Goal: Information Seeking & Learning: Learn about a topic

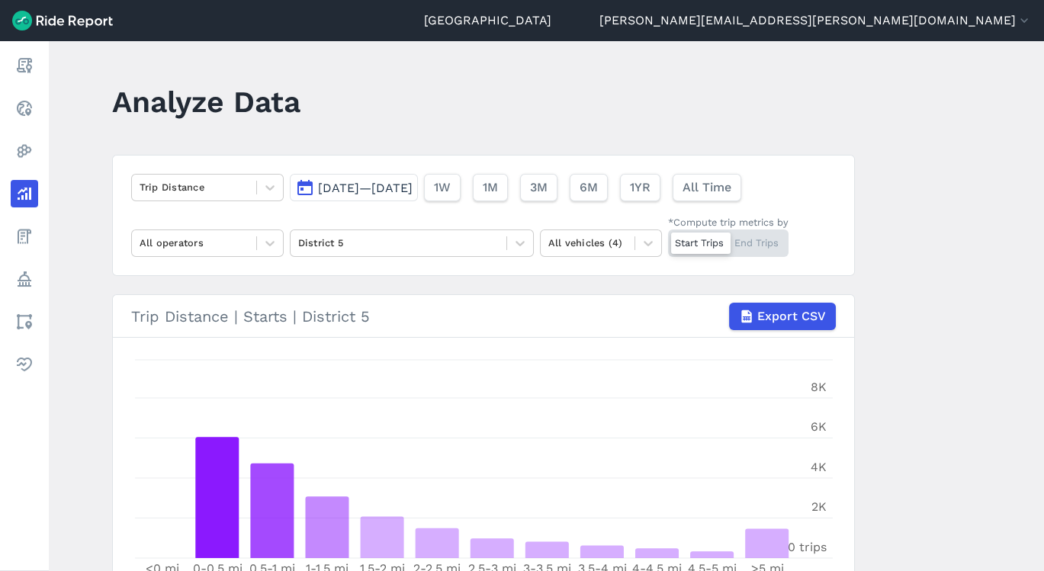
click at [272, 181] on icon at bounding box center [269, 187] width 15 height 15
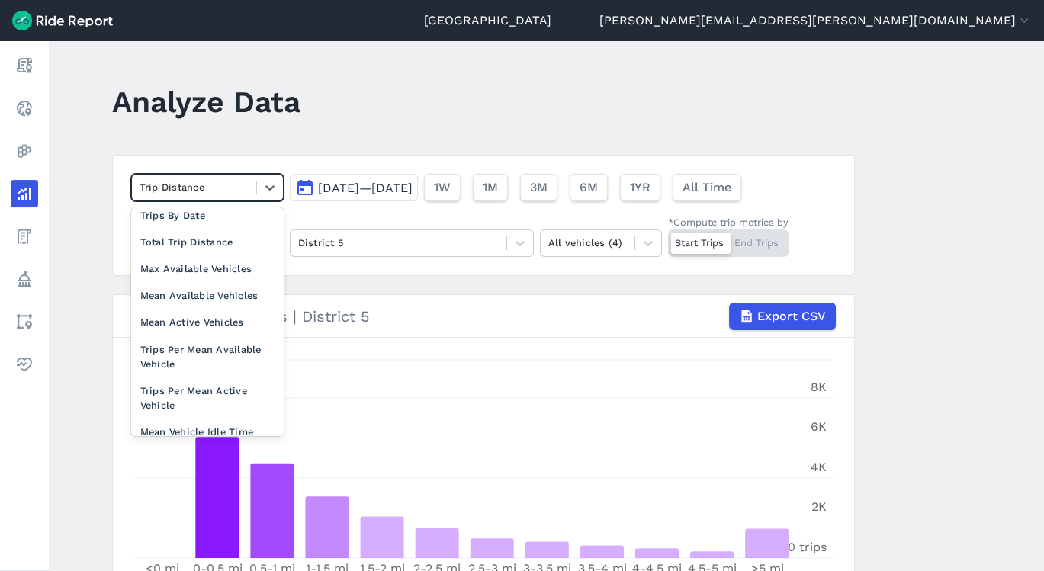
scroll to position [132, 0]
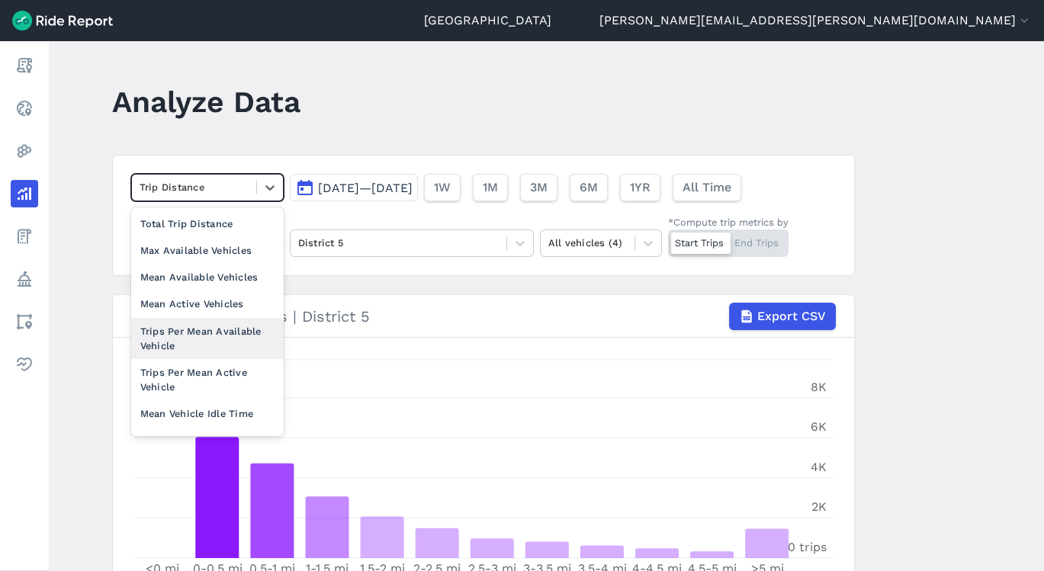
click at [38, 63] on link "Report" at bounding box center [24, 65] width 27 height 27
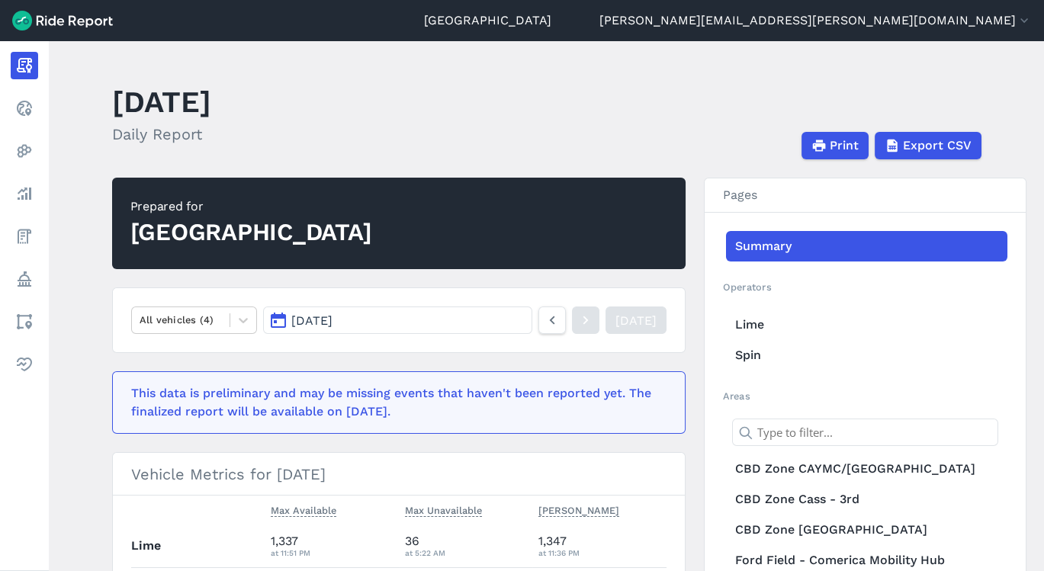
click at [522, 120] on header "[DATE] Daily Report Print Export CSV" at bounding box center [555, 119] width 887 height 82
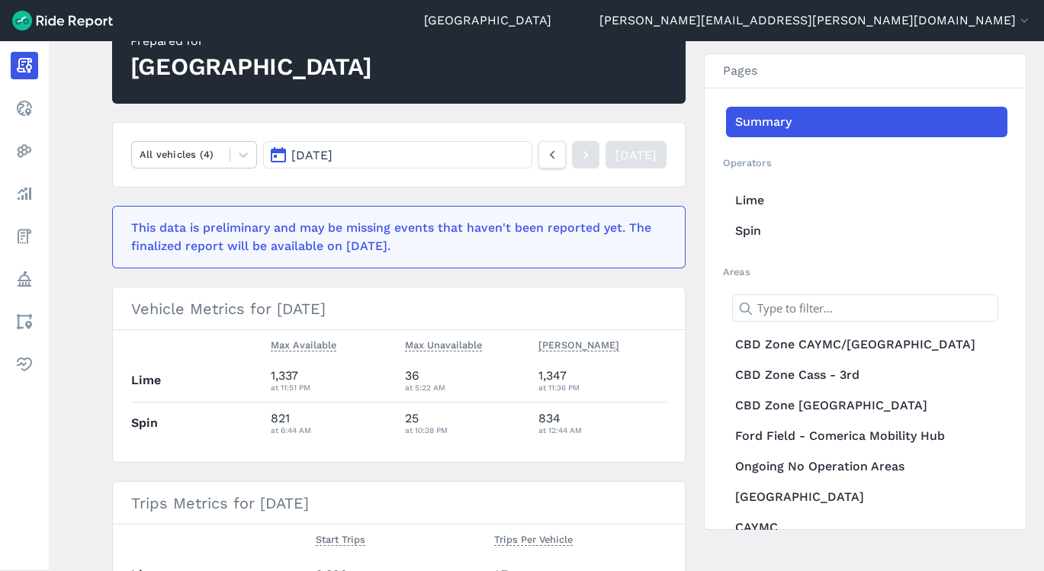
scroll to position [169, 0]
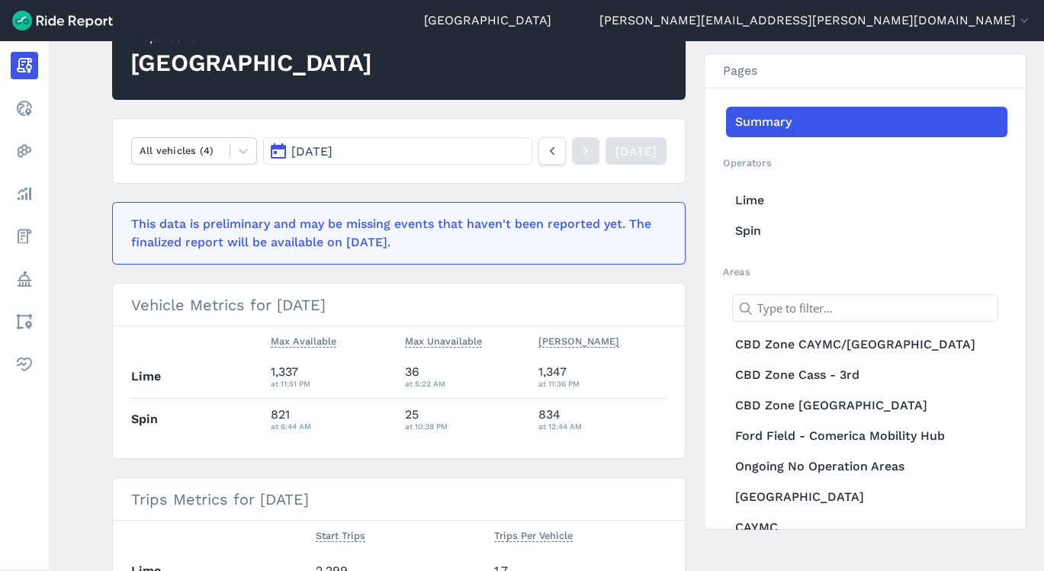
click at [761, 355] on link "CBD Zone CAYMC/[GEOGRAPHIC_DATA]" at bounding box center [866, 344] width 281 height 30
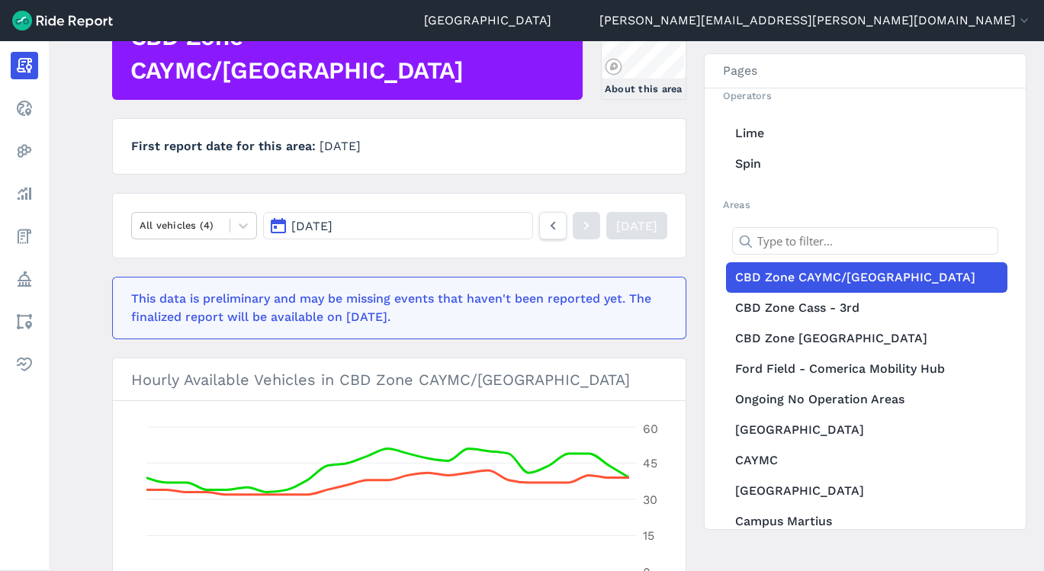
scroll to position [169, 0]
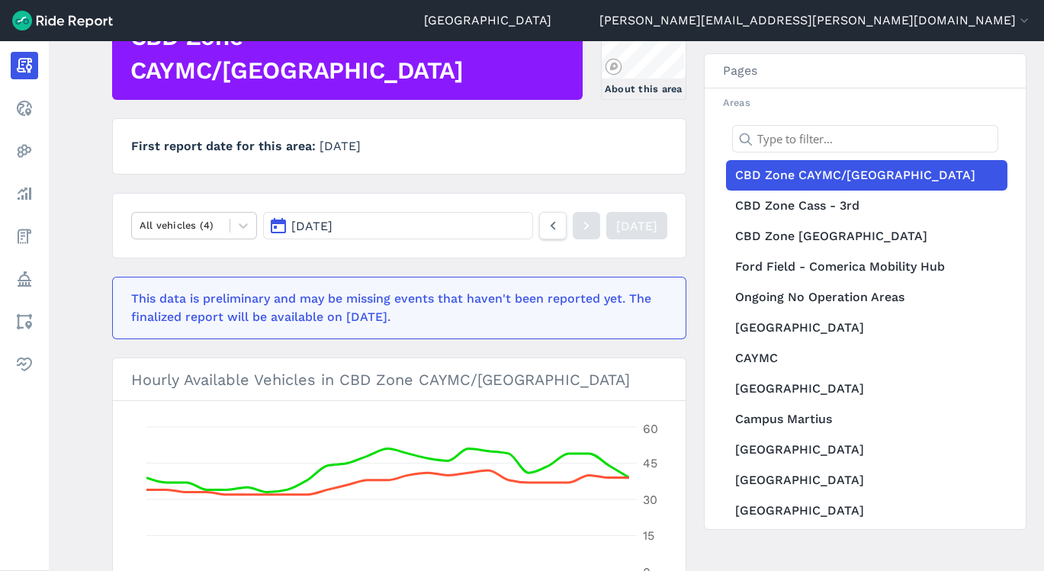
click at [236, 223] on icon at bounding box center [243, 225] width 15 height 15
click at [113, 187] on article "CBD Zone CAYMC/[GEOGRAPHIC_DATA] About this area First report date for this are…" at bounding box center [398, 436] width 573 height 857
click at [1031, 441] on main "[DATE] Daily Report Print Export CSV CBD Zone CAYMC/[GEOGRAPHIC_DATA] About thi…" at bounding box center [546, 306] width 995 height 530
click at [1038, 451] on main "[DATE] Daily Report Print Export CSV CBD Zone CAYMC/[GEOGRAPHIC_DATA] About thi…" at bounding box center [546, 306] width 995 height 530
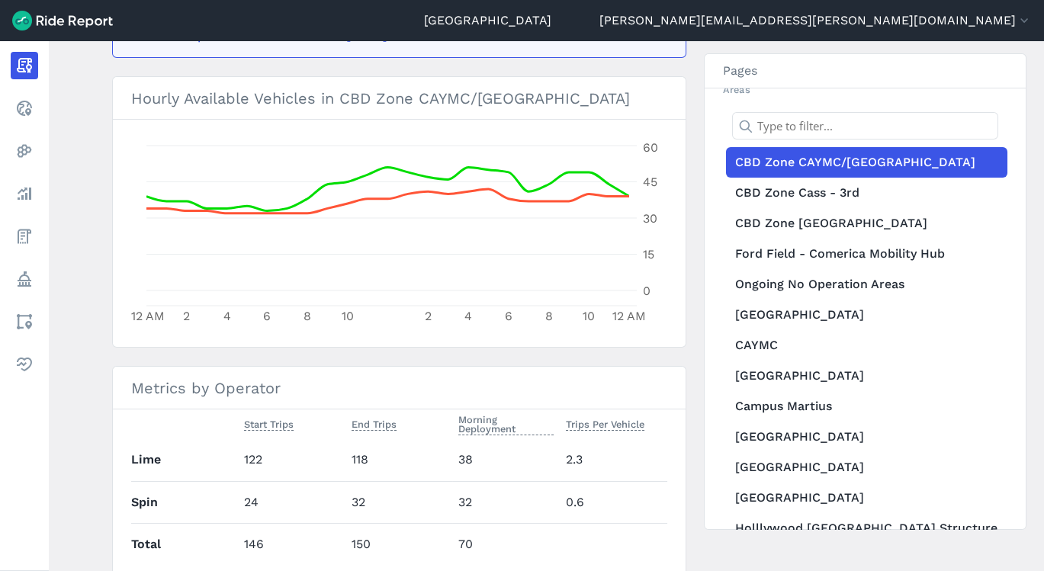
scroll to position [172, 0]
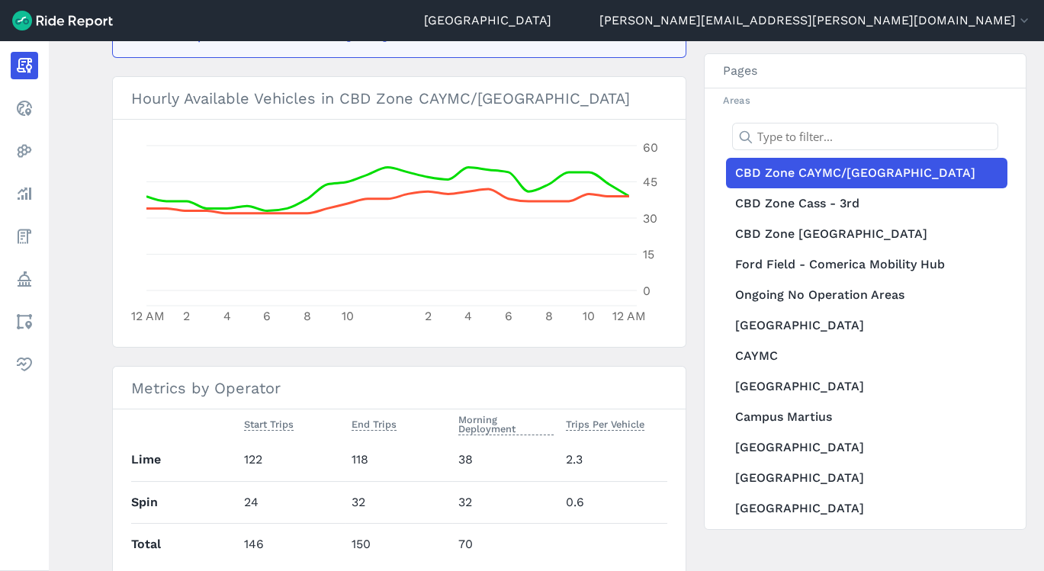
click at [857, 207] on link "CBD Zone Cass - 3rd" at bounding box center [866, 203] width 281 height 30
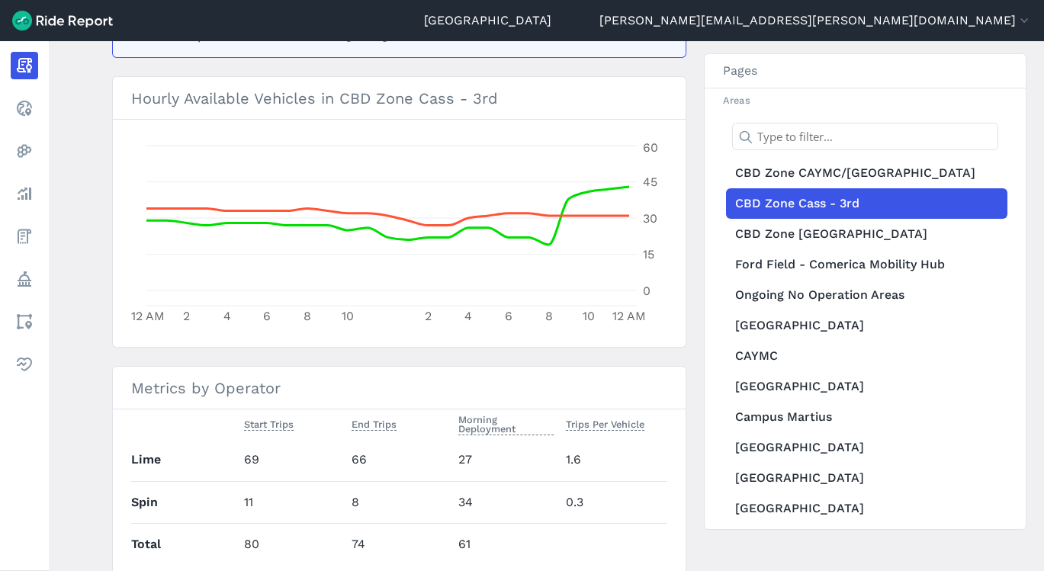
click at [840, 233] on link "CBD Zone [GEOGRAPHIC_DATA]" at bounding box center [866, 234] width 281 height 30
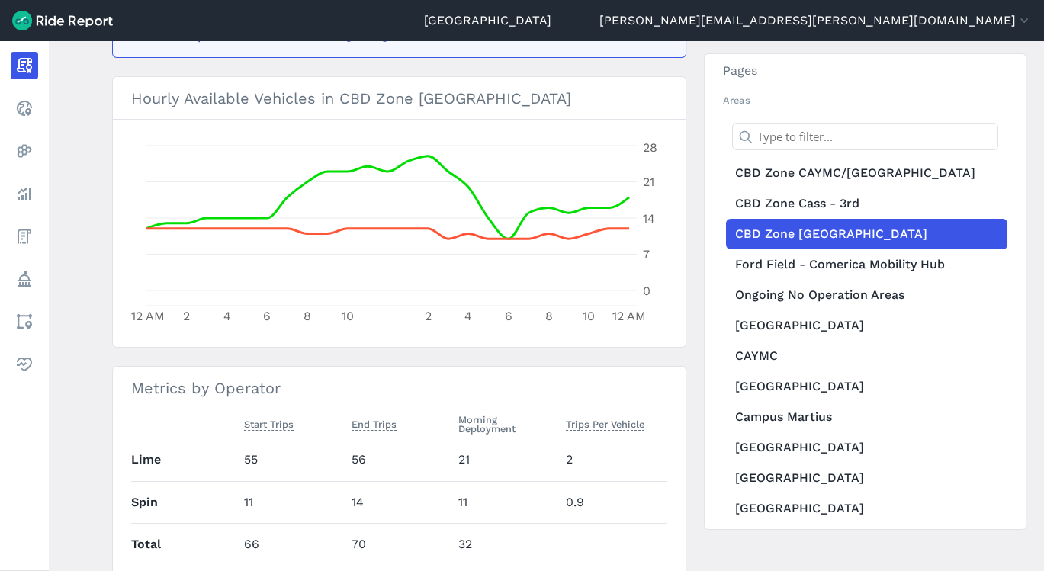
click at [850, 201] on link "CBD Zone Cass - 3rd" at bounding box center [866, 203] width 281 height 30
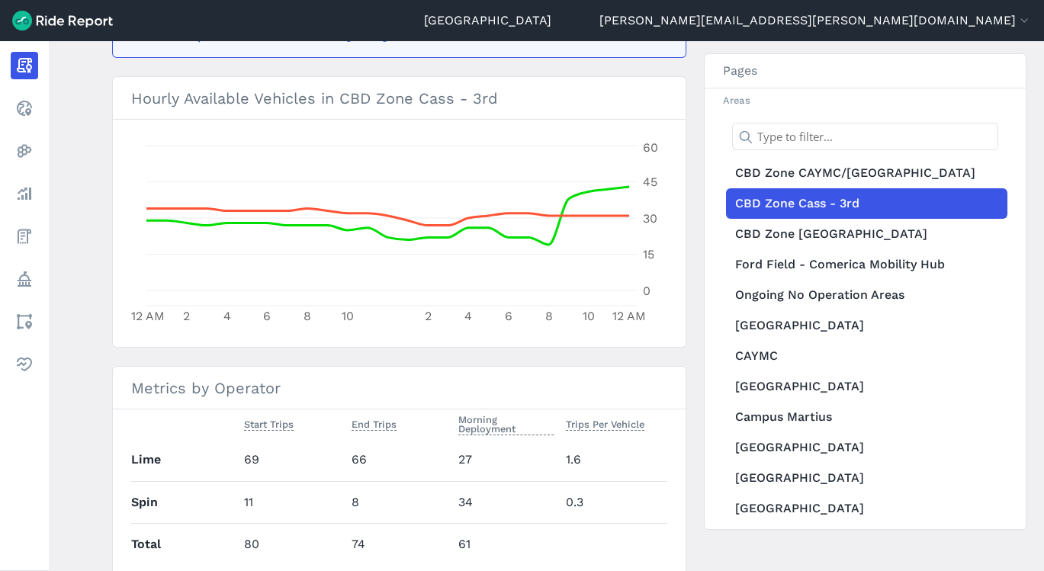
click at [847, 161] on link "CBD Zone CAYMC/[GEOGRAPHIC_DATA]" at bounding box center [866, 173] width 281 height 30
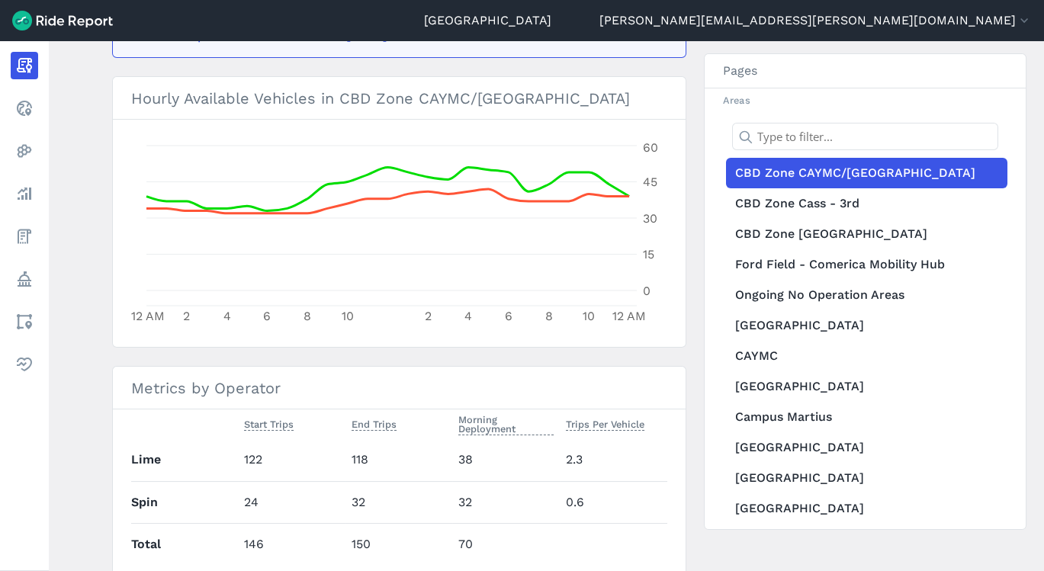
click at [845, 236] on link "CBD Zone [GEOGRAPHIC_DATA]" at bounding box center [866, 234] width 281 height 30
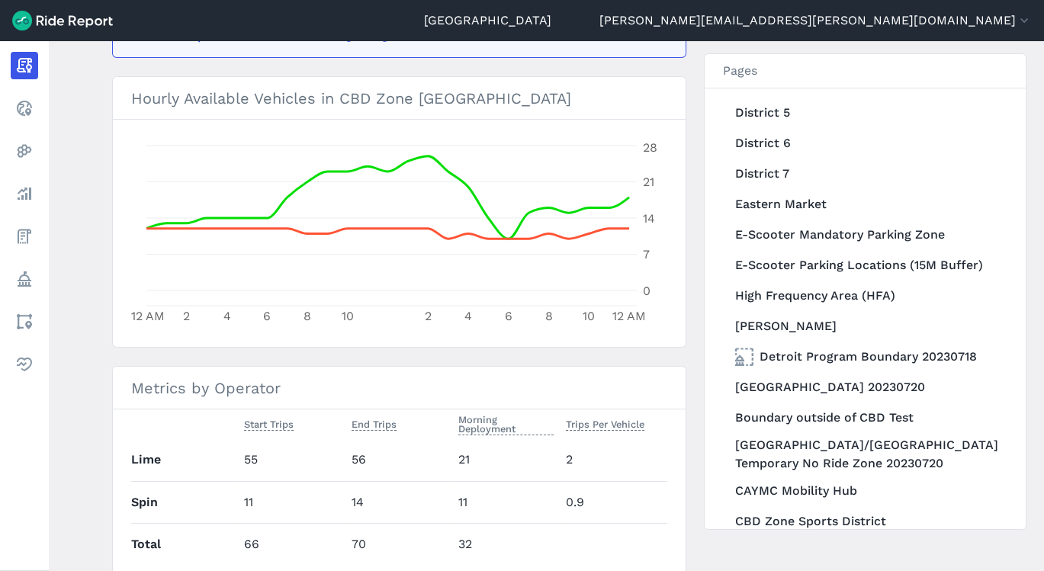
scroll to position [943, 0]
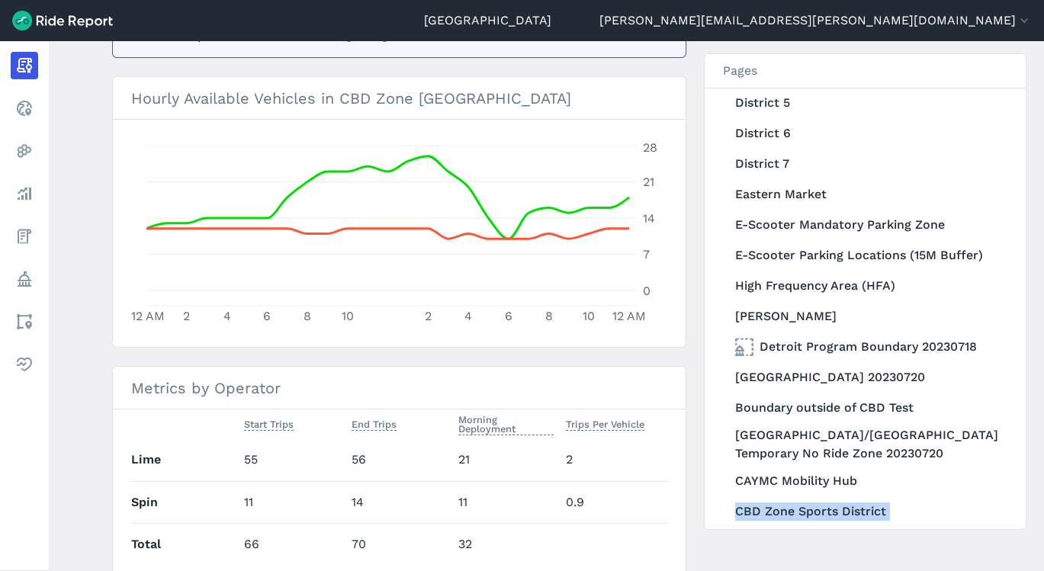
drag, startPoint x: 1038, startPoint y: 337, endPoint x: 1040, endPoint y: 226, distance: 110.6
click at [1040, 226] on main "[DATE] Daily Report Print Export CSV CBD Zone [GEOGRAPHIC_DATA] About this area…" at bounding box center [546, 306] width 995 height 530
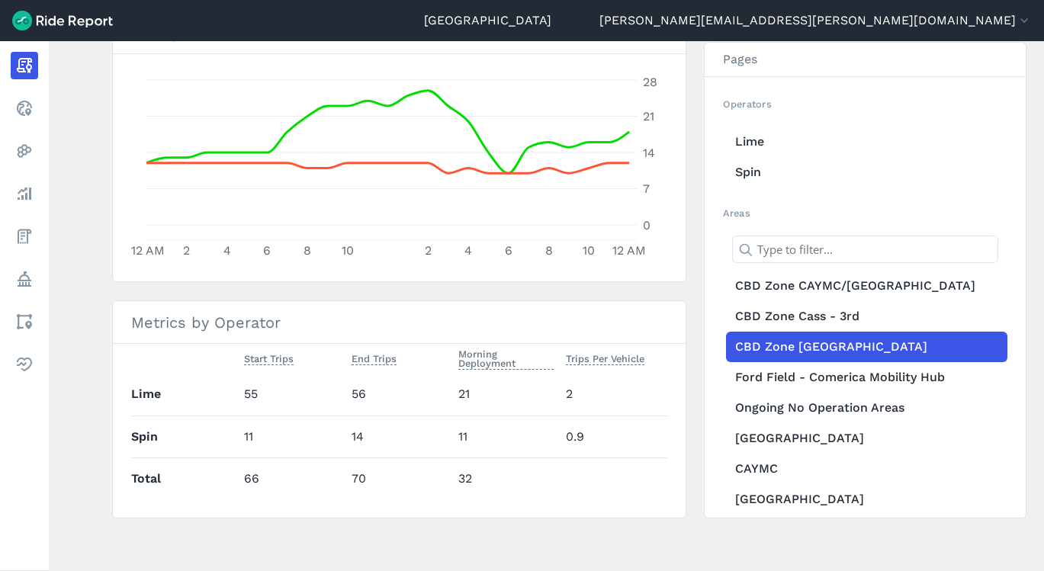
scroll to position [52, 0]
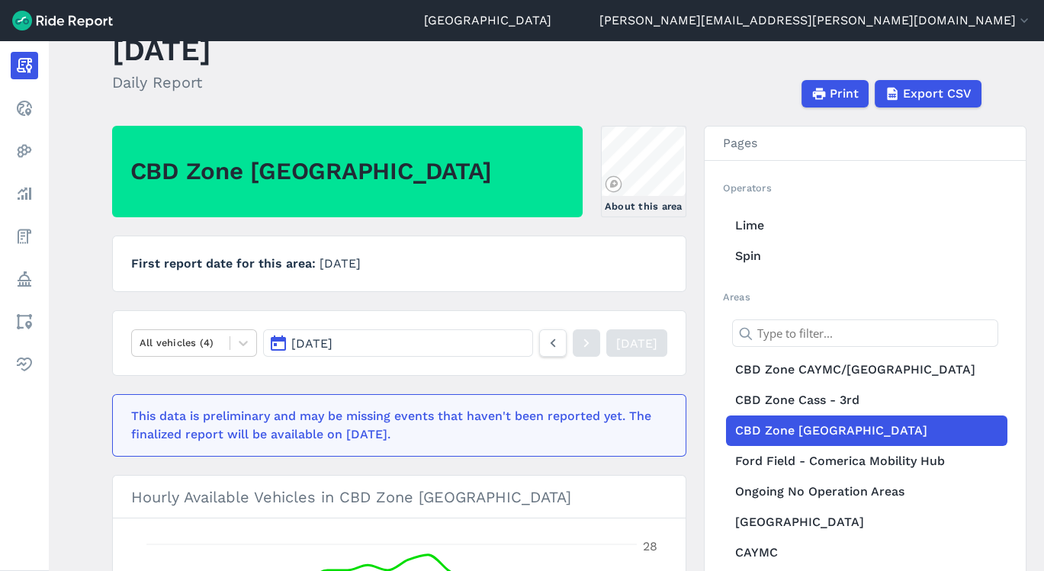
click at [531, 95] on div "Print Export CSV" at bounding box center [617, 93] width 776 height 27
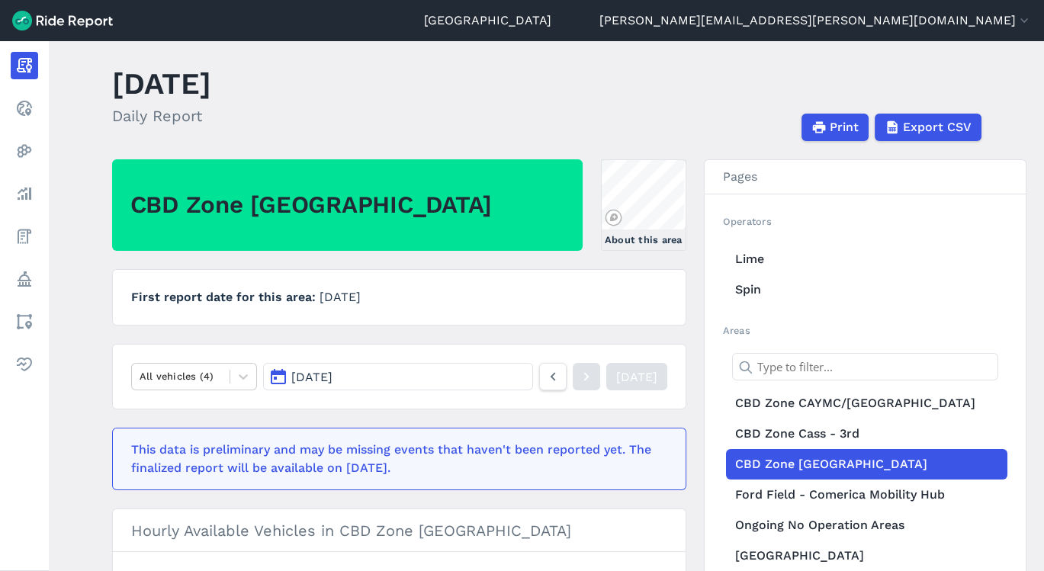
scroll to position [0, 0]
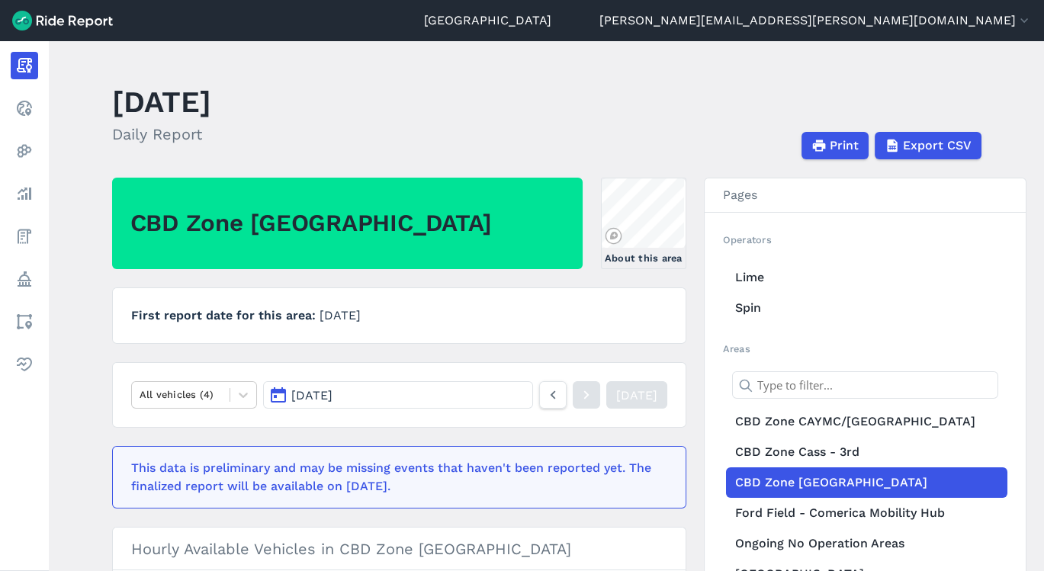
click at [842, 448] on link "CBD Zone Cass - 3rd" at bounding box center [866, 452] width 281 height 30
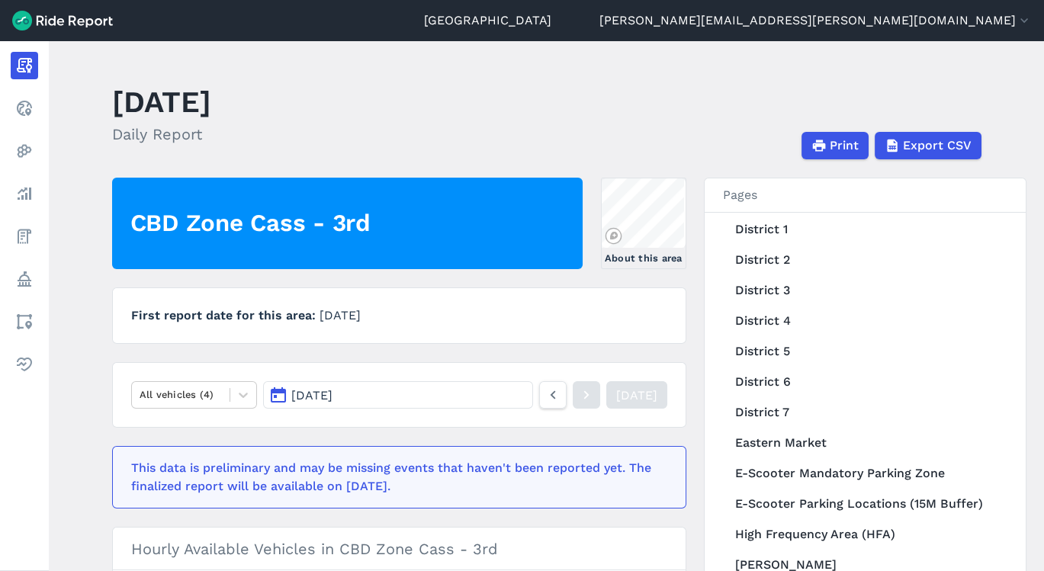
scroll to position [464, 0]
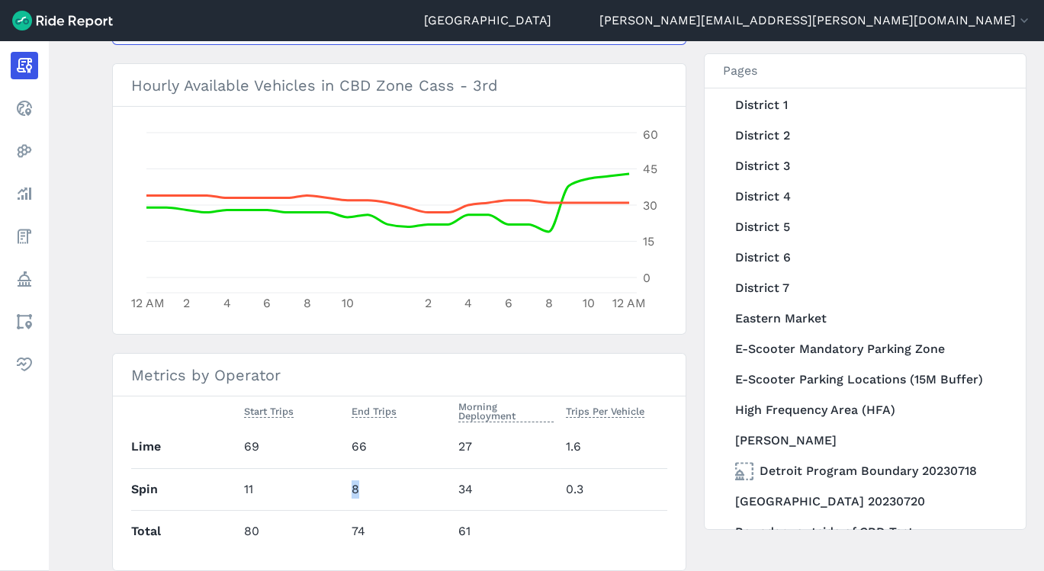
drag, startPoint x: 250, startPoint y: 490, endPoint x: 466, endPoint y: 485, distance: 215.8
click at [466, 485] on tr "Spin 11 8 34 0.3" at bounding box center [399, 489] width 536 height 42
click at [472, 488] on td "34" at bounding box center [506, 489] width 108 height 42
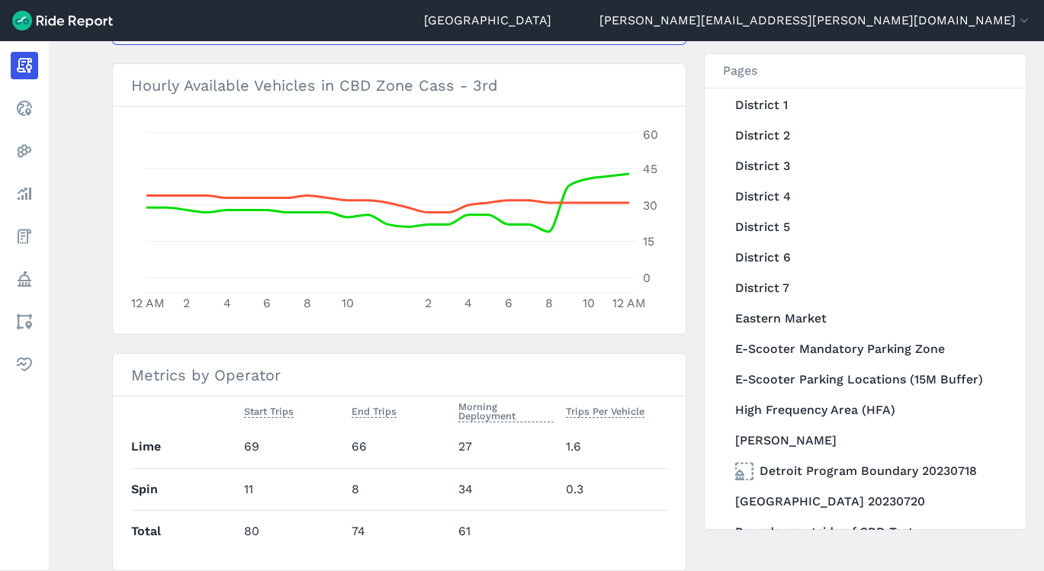
drag, startPoint x: 472, startPoint y: 488, endPoint x: 355, endPoint y: 506, distance: 118.7
click at [355, 506] on td "8" at bounding box center [399, 489] width 108 height 42
click at [275, 486] on td "11" at bounding box center [292, 489] width 108 height 42
drag, startPoint x: 238, startPoint y: 489, endPoint x: 619, endPoint y: 492, distance: 381.2
click at [619, 492] on tr "Spin 11 8 34 0.3" at bounding box center [399, 489] width 536 height 42
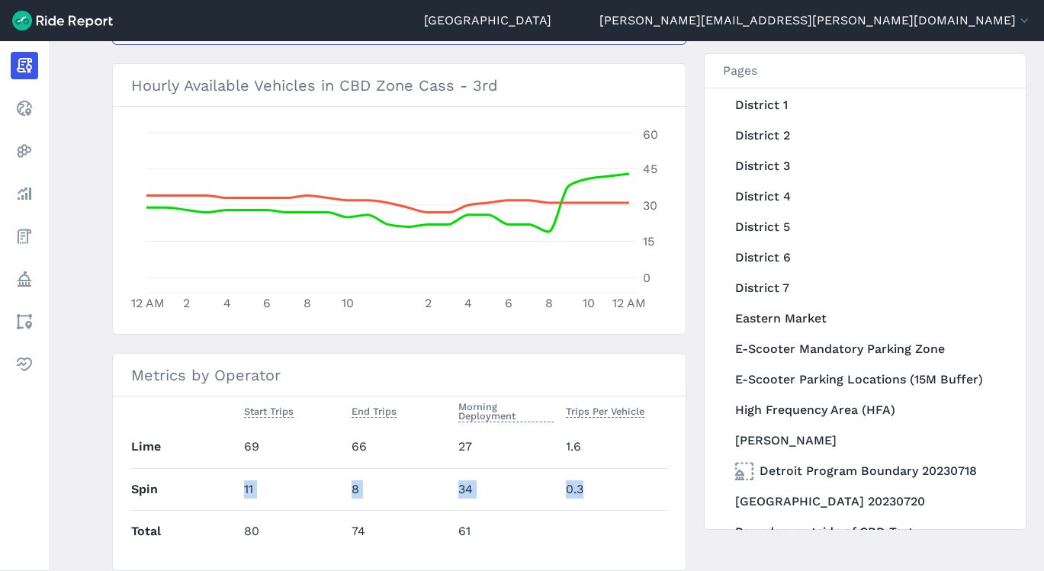
click at [619, 492] on td "0.3" at bounding box center [614, 489] width 108 height 42
click at [1015, 333] on main "[DATE] Daily Report Print Export CSV CBD Zone Cass - 3rd About this area First …" at bounding box center [546, 306] width 995 height 530
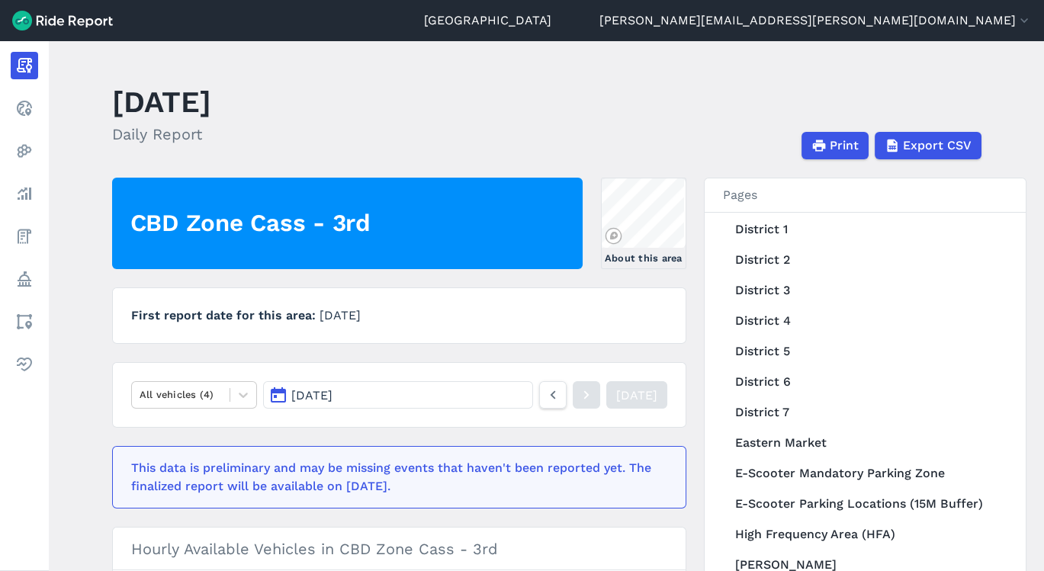
click at [21, 105] on icon at bounding box center [24, 108] width 18 height 18
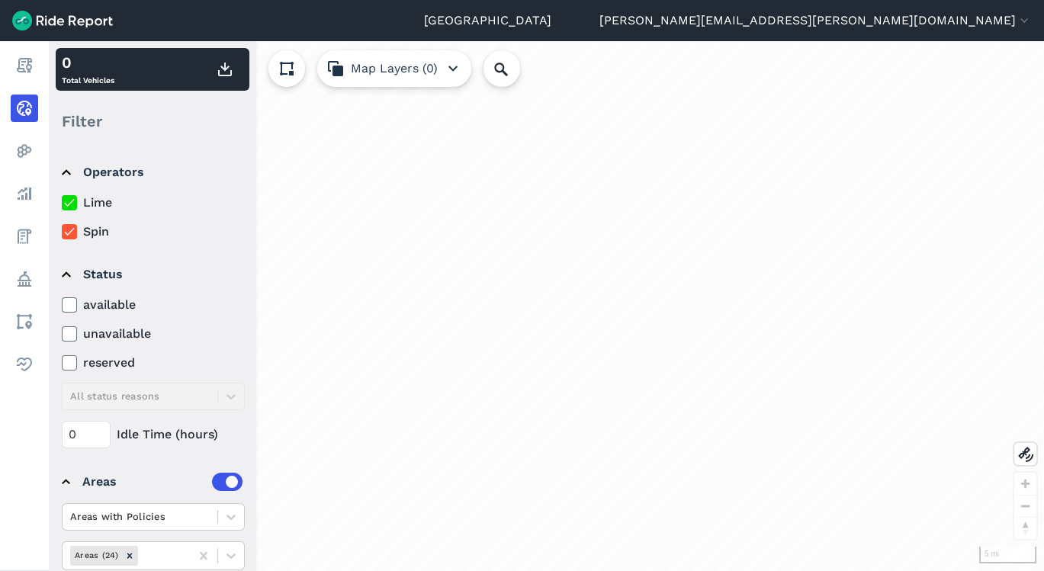
click at [63, 170] on summary "Operators" at bounding box center [152, 172] width 181 height 43
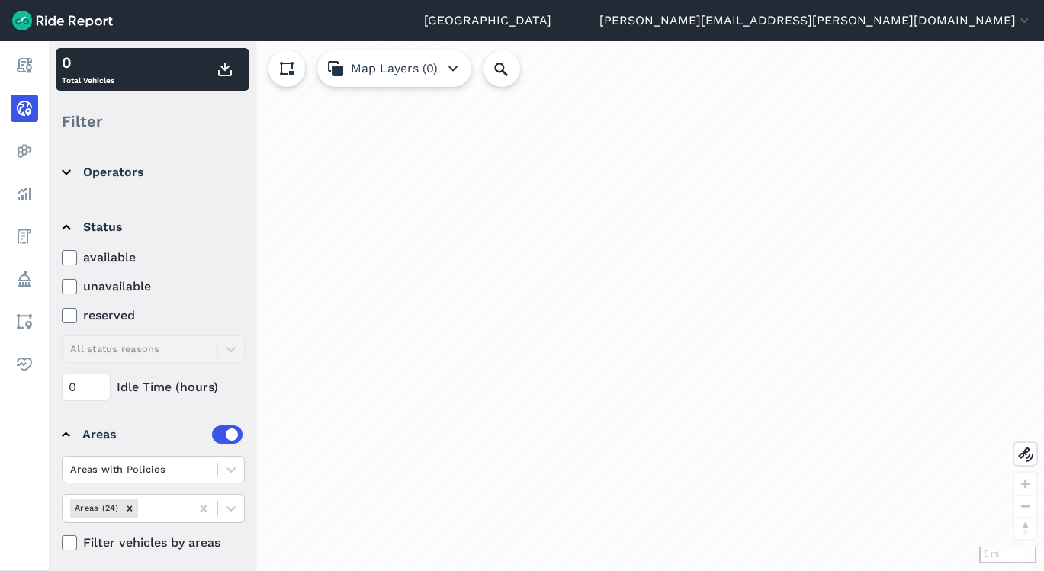
click at [63, 170] on summary "Operators" at bounding box center [152, 172] width 181 height 43
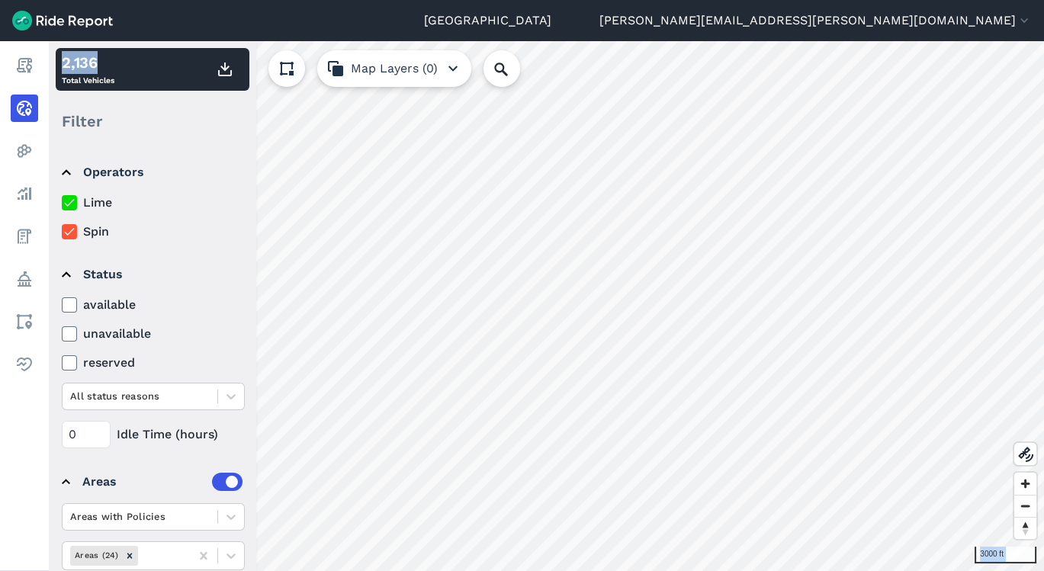
drag, startPoint x: 102, startPoint y: 58, endPoint x: 12, endPoint y: 47, distance: 90.6
click at [12, 47] on div "Report Realtime Heatmaps Analyze Fees Policy Areas Health 3000 ft 2,136 Total V…" at bounding box center [522, 306] width 1044 height 530
click at [63, 237] on icon at bounding box center [70, 231] width 14 height 15
click at [62, 233] on input "Spin" at bounding box center [62, 228] width 0 height 10
click at [66, 236] on icon at bounding box center [70, 231] width 14 height 15
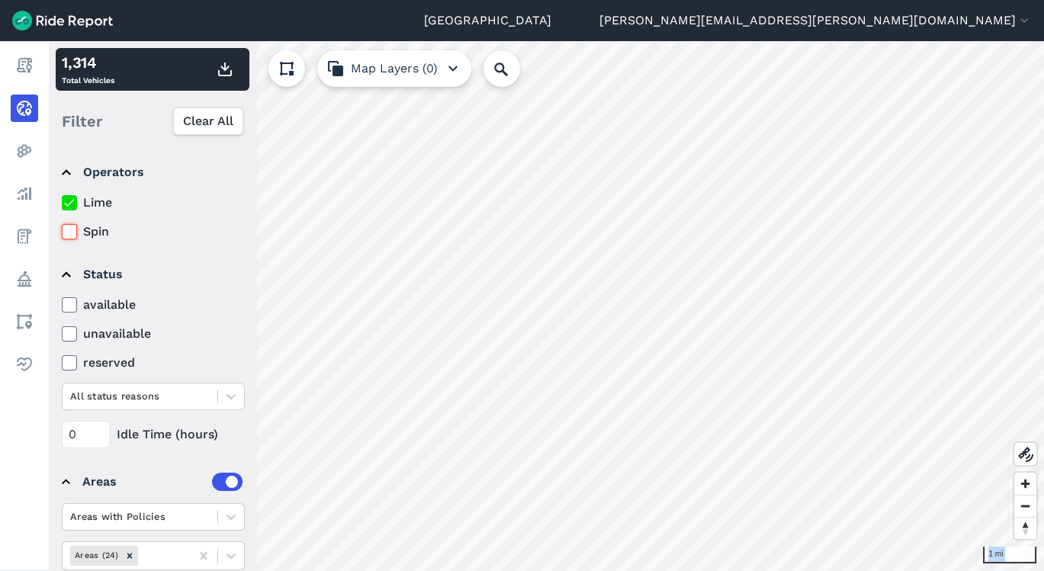
click at [62, 233] on input "Spin" at bounding box center [62, 228] width 0 height 10
click at [67, 205] on use at bounding box center [69, 203] width 10 height 8
click at [62, 204] on input "Lime" at bounding box center [62, 199] width 0 height 10
click at [69, 211] on label "Lime" at bounding box center [153, 203] width 183 height 18
click at [62, 204] on input "Lime" at bounding box center [62, 199] width 0 height 10
